Goal: Task Accomplishment & Management: Manage account settings

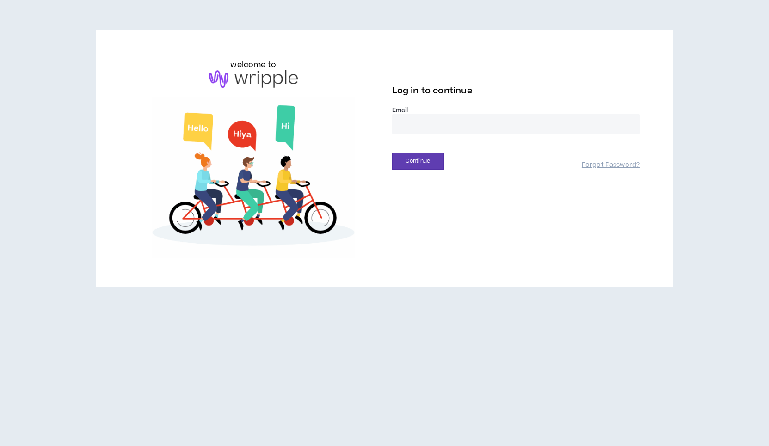
type input "**********"
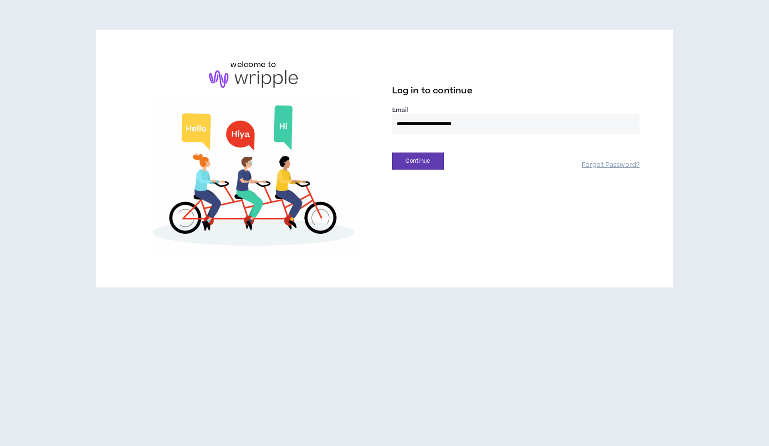
click at [417, 161] on button "Continue" at bounding box center [418, 161] width 52 height 17
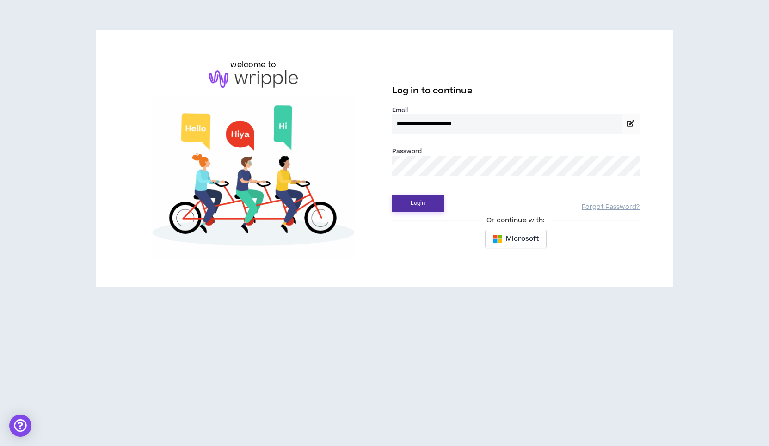
click at [414, 202] on button "Login" at bounding box center [418, 203] width 52 height 17
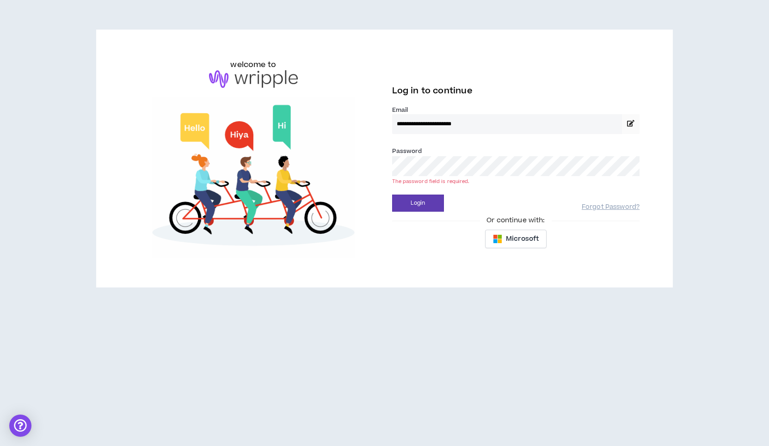
click at [417, 203] on button "Login" at bounding box center [418, 203] width 52 height 17
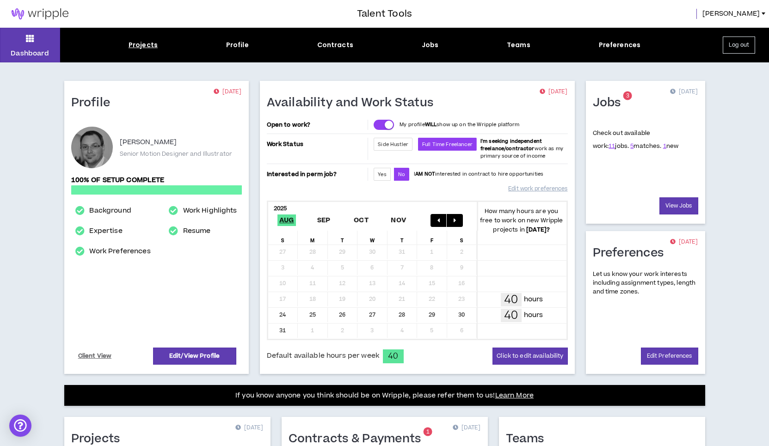
click at [148, 47] on div "Projects" at bounding box center [143, 45] width 29 height 10
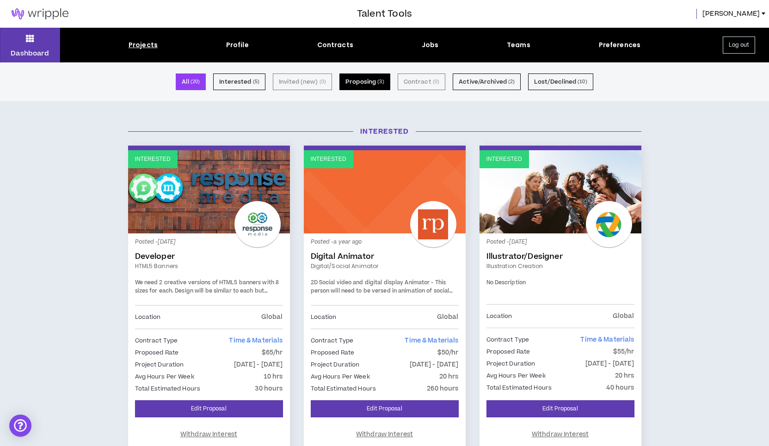
click at [361, 80] on button "Proposing ( 3 )" at bounding box center [364, 82] width 51 height 17
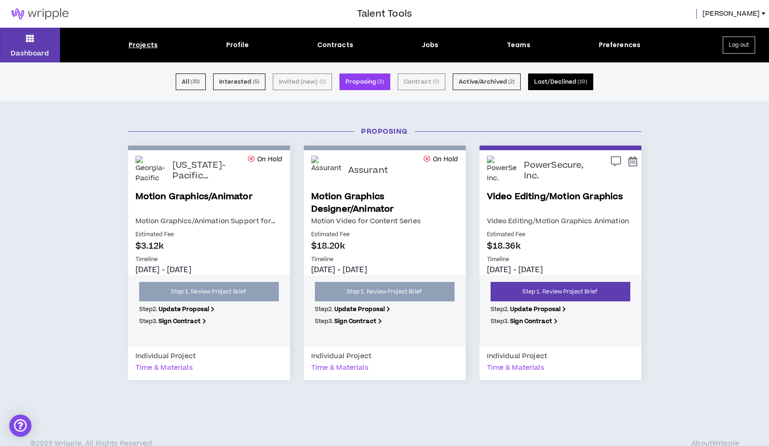
click at [543, 79] on button "Lost/Declined ( 10 )" at bounding box center [560, 82] width 65 height 17
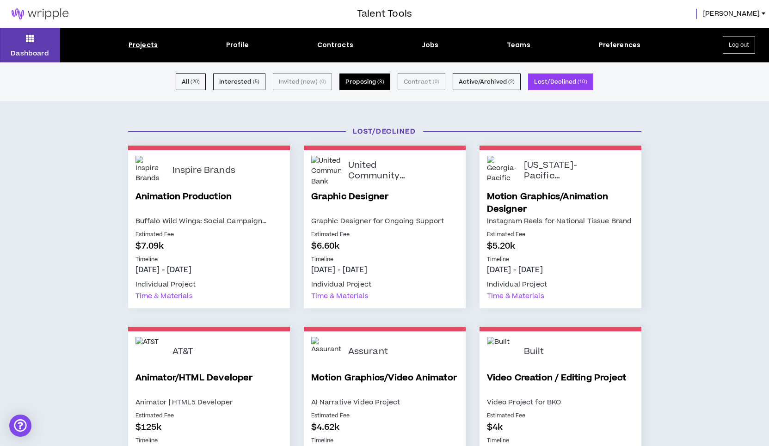
click at [363, 82] on button "Proposing ( 3 )" at bounding box center [364, 82] width 51 height 17
